Goal: Task Accomplishment & Management: Manage account settings

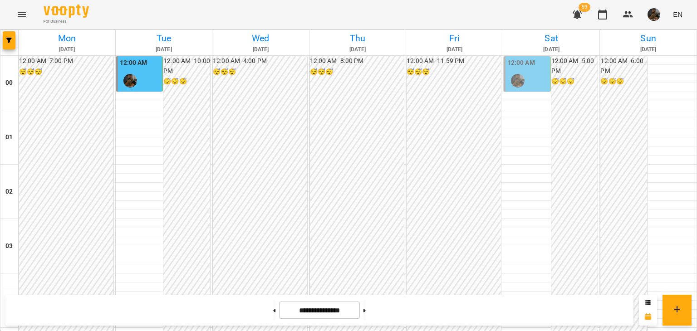
scroll to position [1027, 0]
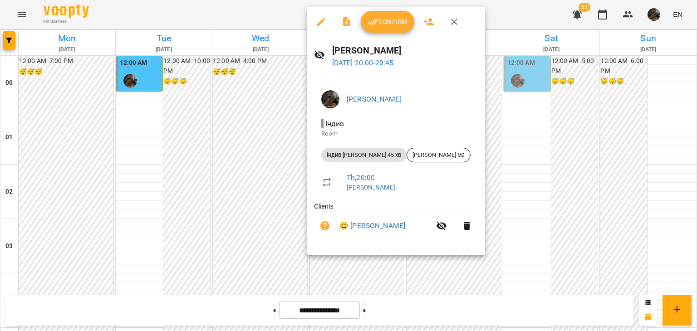
click at [263, 124] on div at bounding box center [348, 165] width 697 height 331
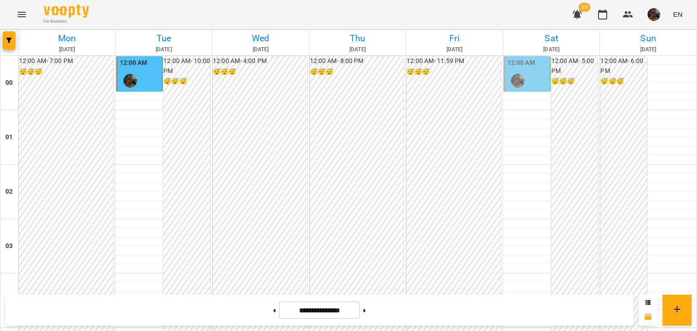
scroll to position [891, 0]
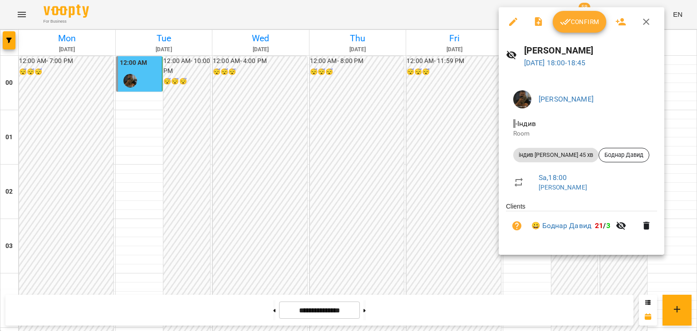
click at [576, 28] on button "Confirm" at bounding box center [580, 22] width 54 height 22
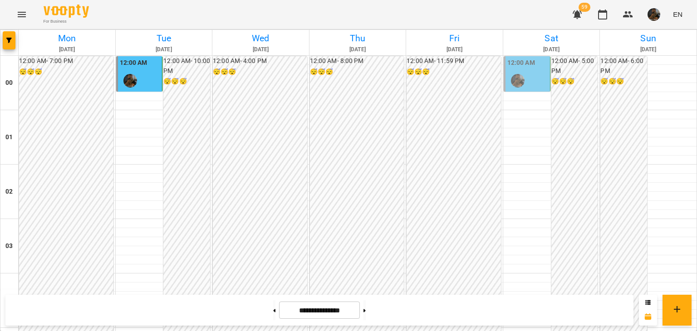
scroll to position [936, 0]
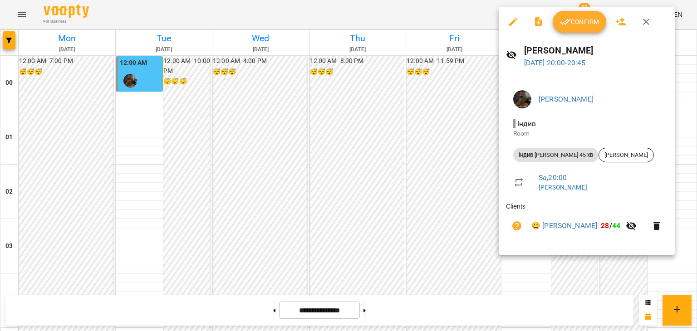
click at [559, 22] on button "Confirm" at bounding box center [580, 22] width 54 height 22
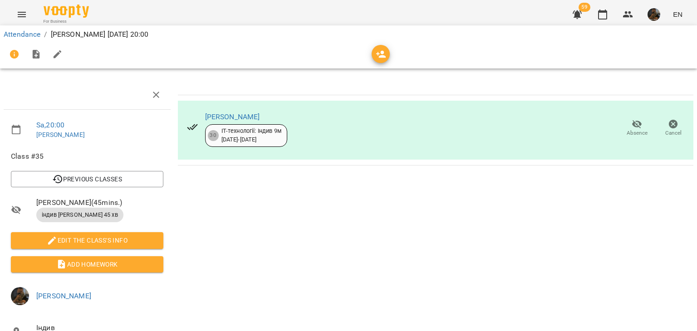
click at [674, 133] on span "Cancel" at bounding box center [673, 133] width 16 height 8
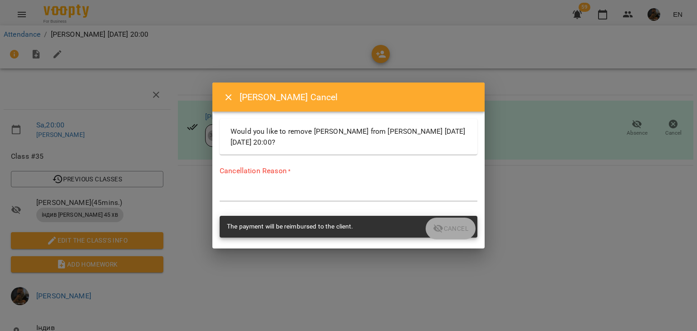
click at [324, 188] on div "*" at bounding box center [349, 194] width 258 height 15
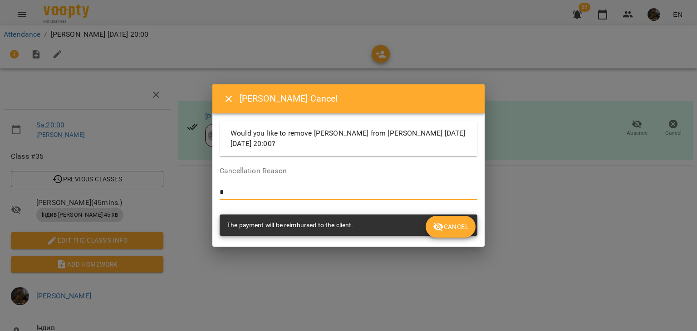
type textarea "*"
click at [447, 231] on span "Cancel" at bounding box center [450, 226] width 35 height 11
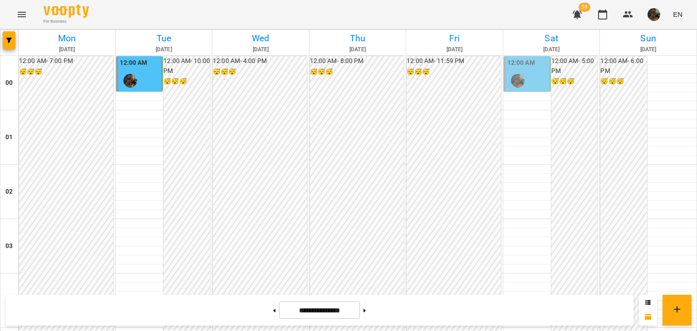
scroll to position [845, 0]
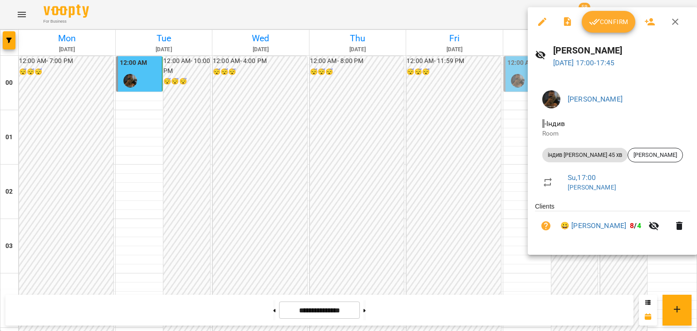
click at [457, 192] on div at bounding box center [348, 165] width 697 height 331
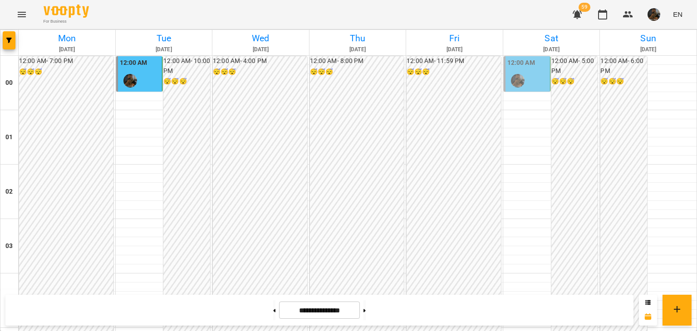
scroll to position [982, 0]
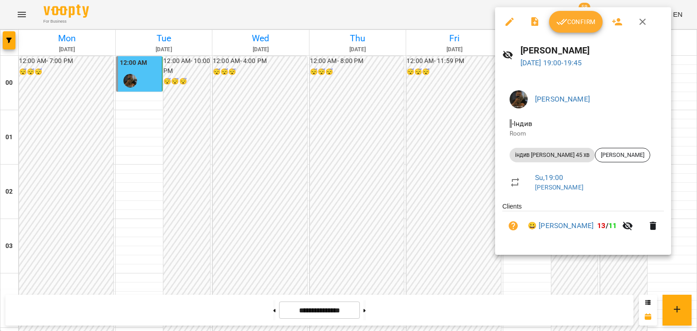
click at [403, 174] on div at bounding box center [348, 165] width 697 height 331
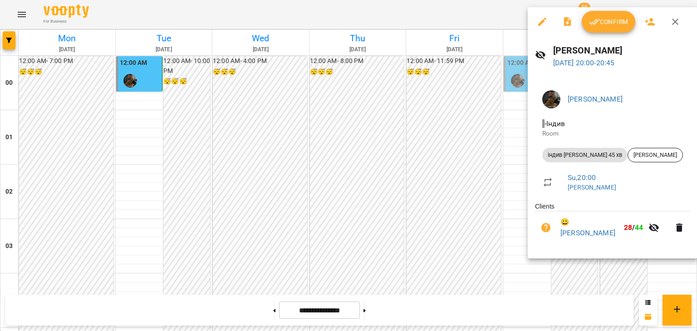
click at [403, 172] on div at bounding box center [348, 165] width 697 height 331
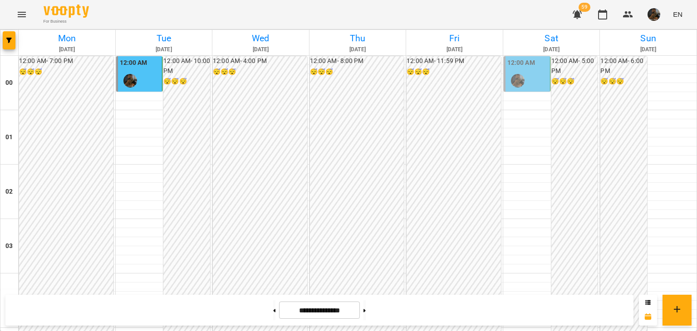
scroll to position [1072, 0]
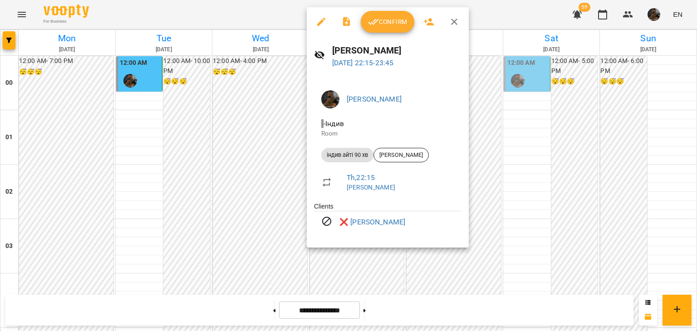
click at [211, 139] on div at bounding box center [348, 165] width 697 height 331
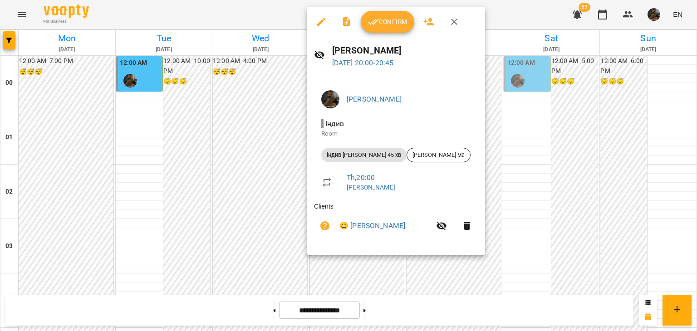
click at [240, 144] on div at bounding box center [348, 165] width 697 height 331
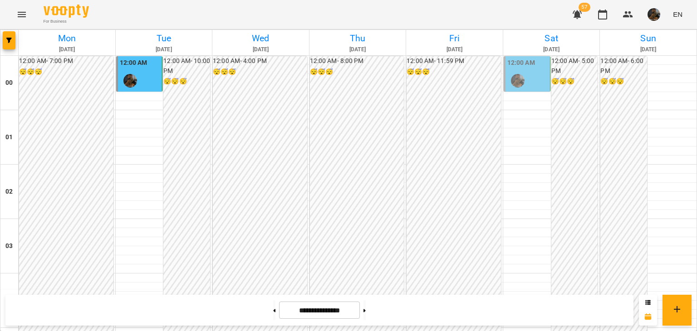
scroll to position [936, 0]
